Goal: Navigation & Orientation: Find specific page/section

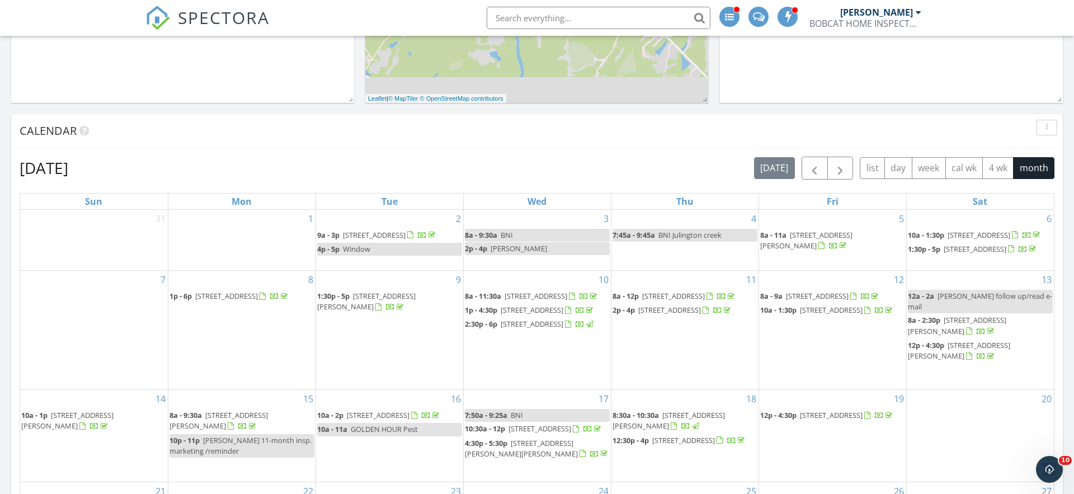
scroll to position [701, 0]
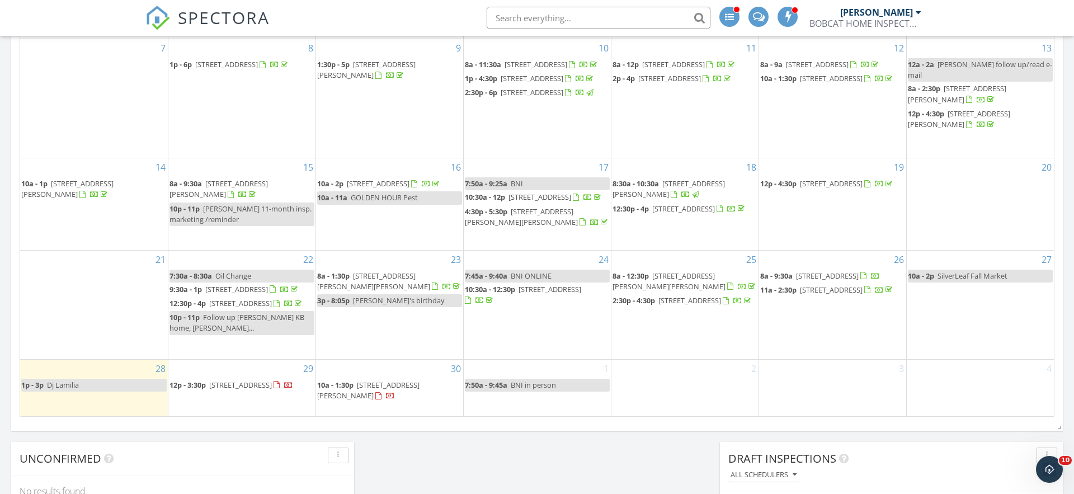
click at [234, 390] on span "5494 2nd St, St. Augustine 32080" at bounding box center [240, 385] width 63 height 10
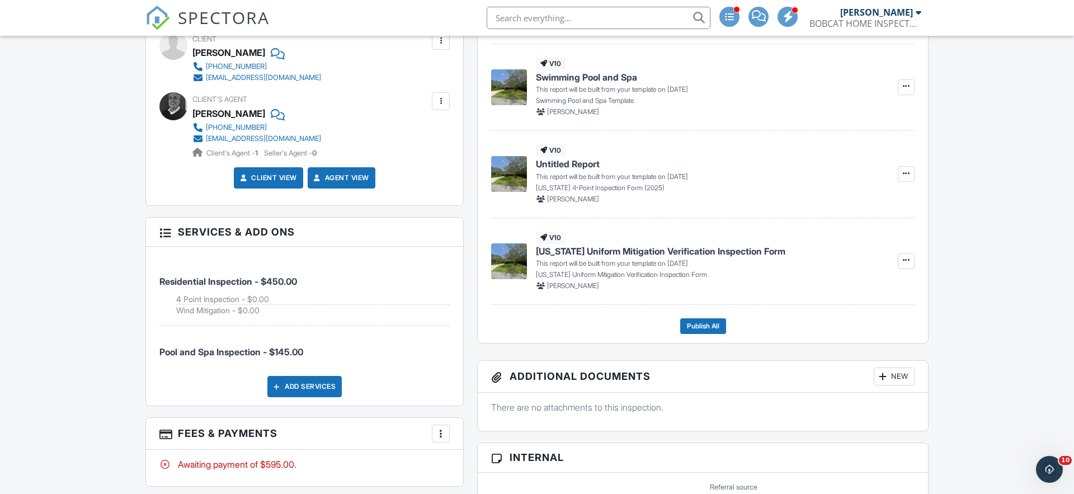
scroll to position [379, 0]
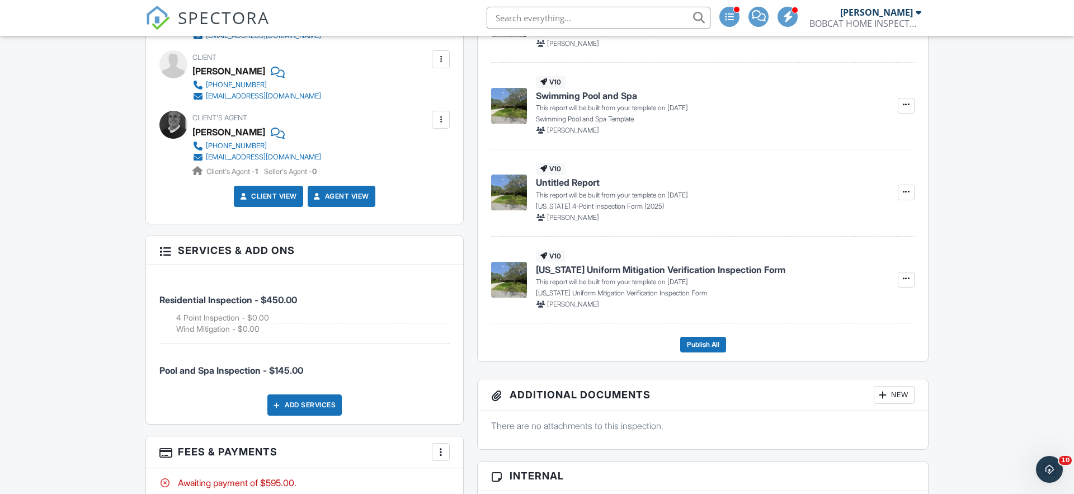
click at [232, 21] on span "SPECTORA" at bounding box center [224, 17] width 92 height 23
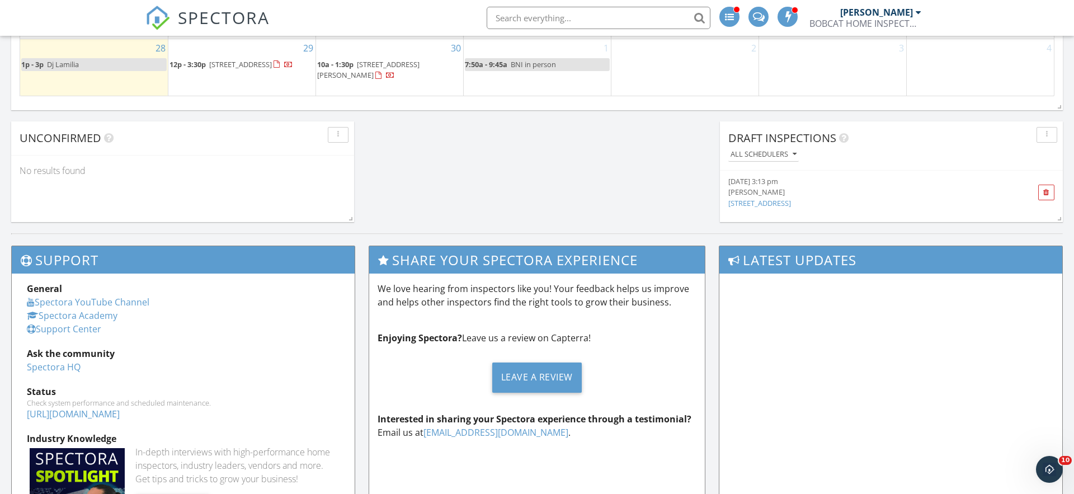
scroll to position [869, 0]
